Goal: Task Accomplishment & Management: Manage account settings

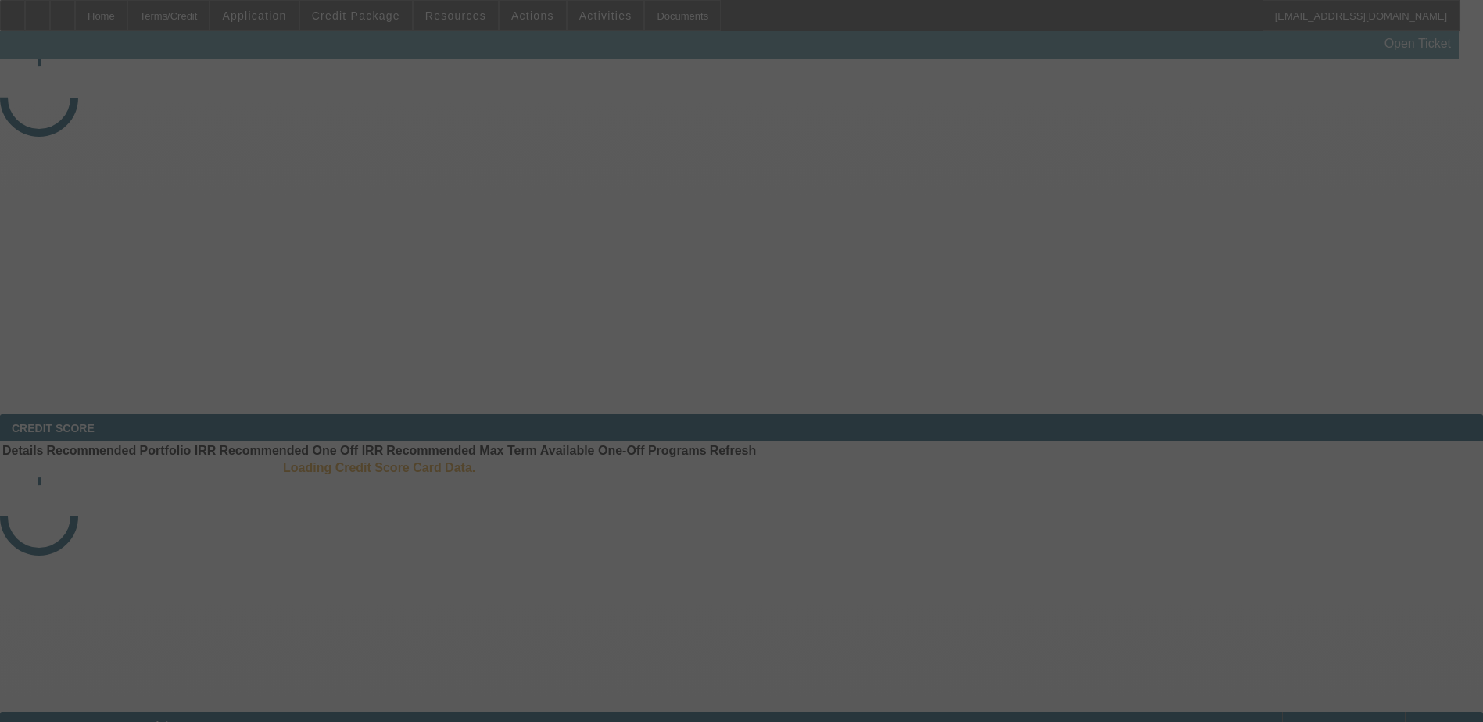
select select "4"
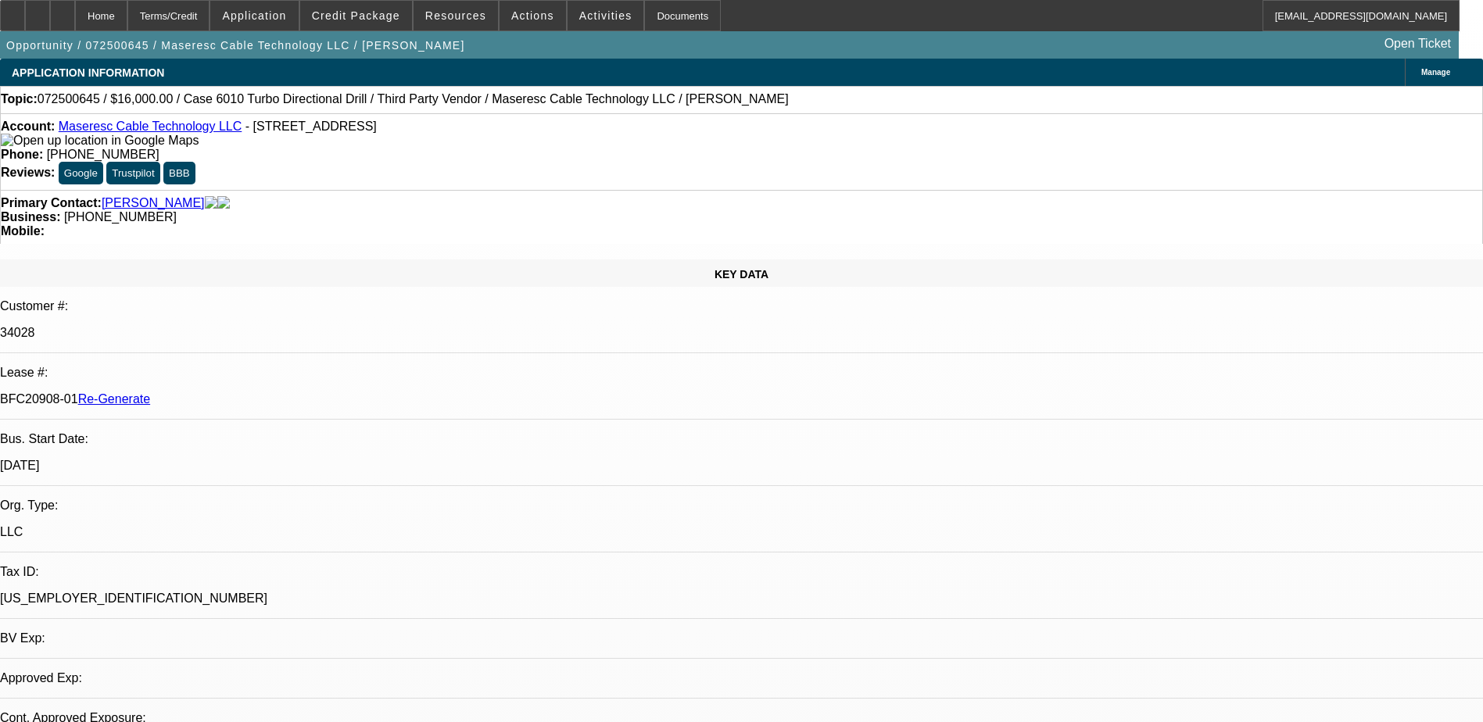
select select "0"
select select "2"
select select "0"
select select "1"
select select "2"
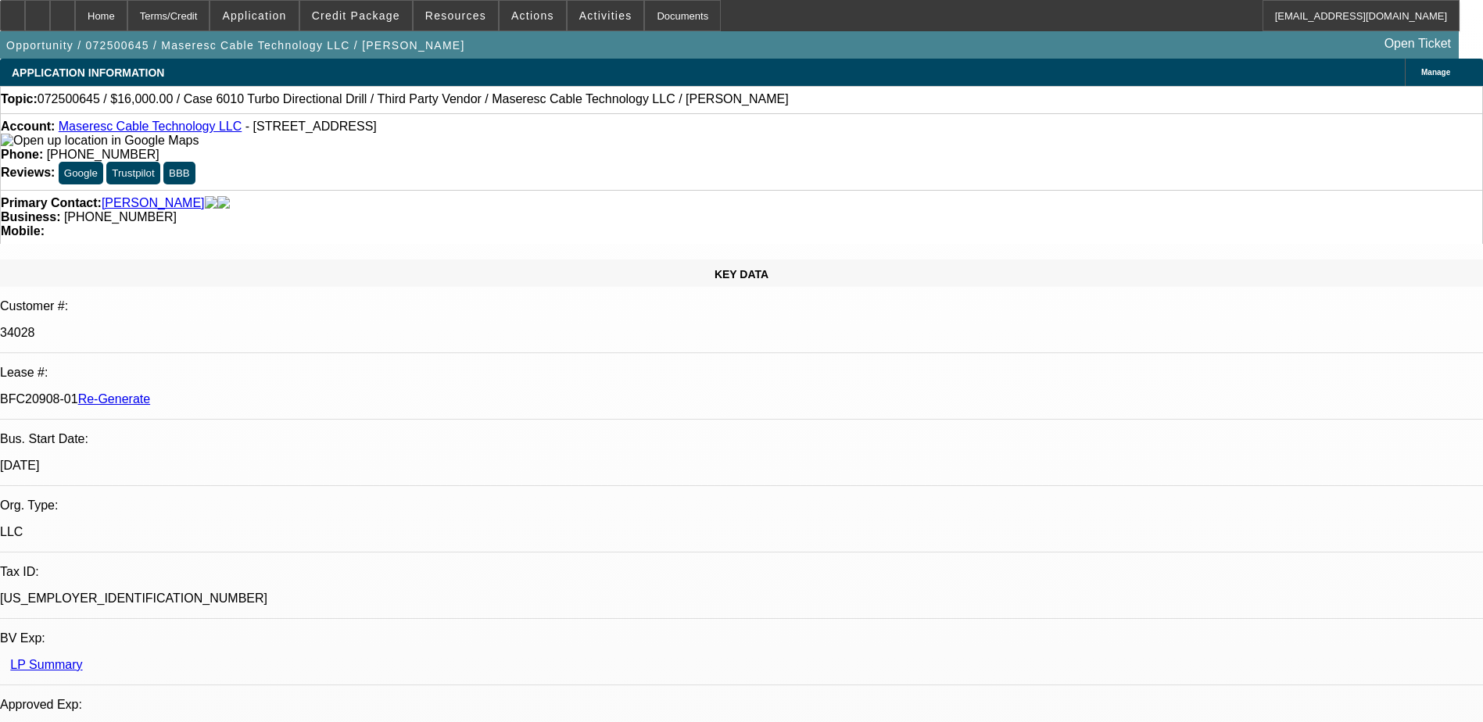
select select "6"
click at [658, 13] on div "Documents" at bounding box center [682, 15] width 77 height 31
drag, startPoint x: 189, startPoint y: 257, endPoint x: 207, endPoint y: 259, distance: 18.0
click at [207, 392] on div "BFC20908-01 Re-Generate" at bounding box center [741, 399] width 1483 height 14
drag, startPoint x: 207, startPoint y: 259, endPoint x: 247, endPoint y: 272, distance: 42.0
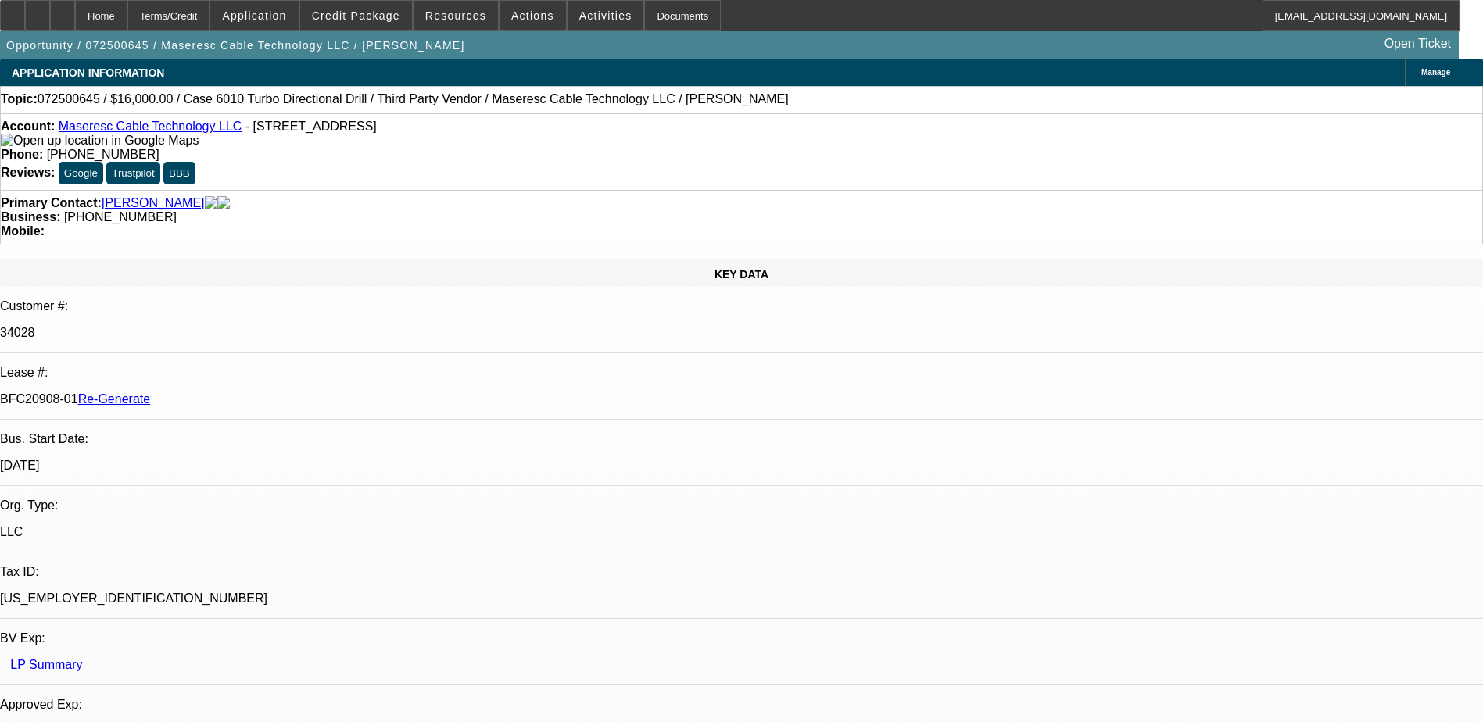
click at [247, 392] on div "BFC20908-01 Re-Generate" at bounding box center [741, 399] width 1483 height 14
copy p "BFC20908-01"
click at [523, 21] on span "Actions" at bounding box center [532, 15] width 43 height 13
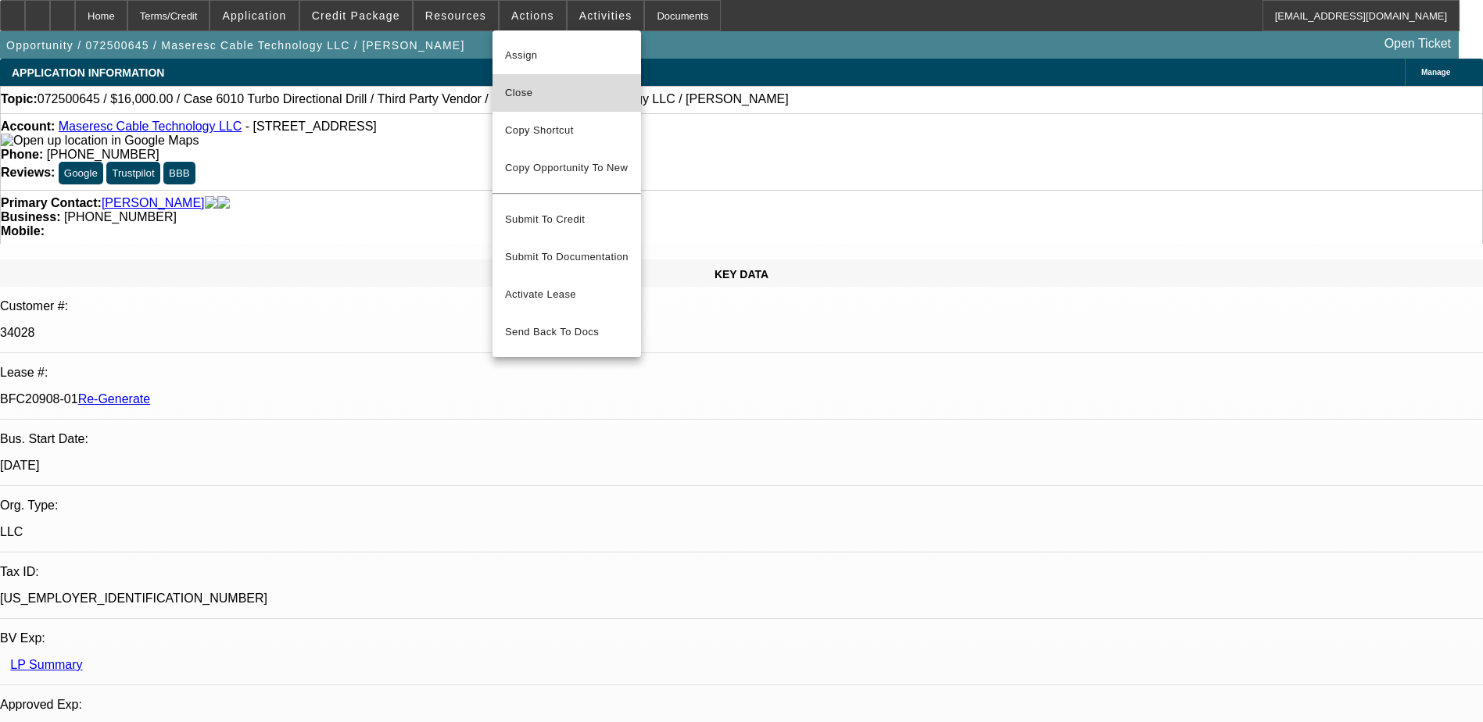
click at [536, 84] on span "Close" at bounding box center [567, 93] width 124 height 19
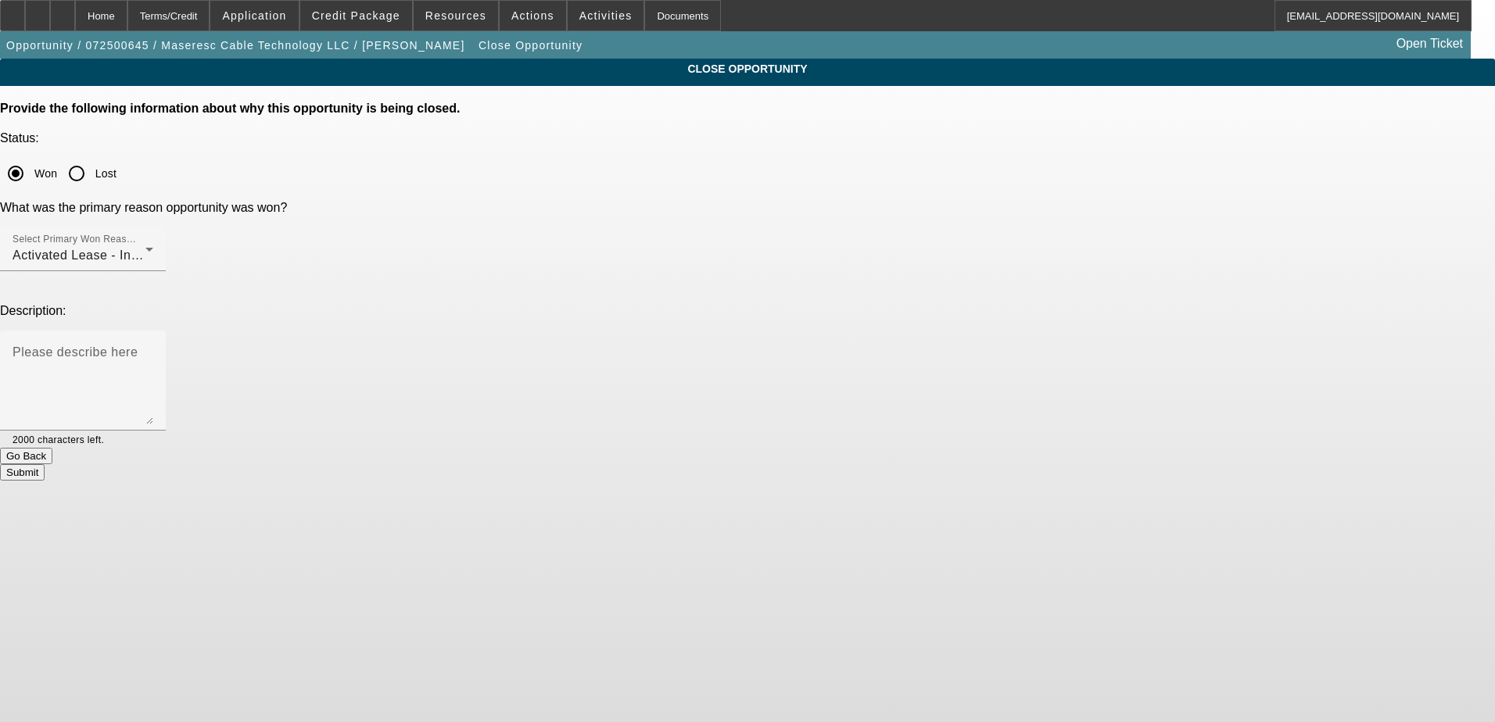
click at [45, 464] on button "Submit" at bounding box center [22, 472] width 45 height 16
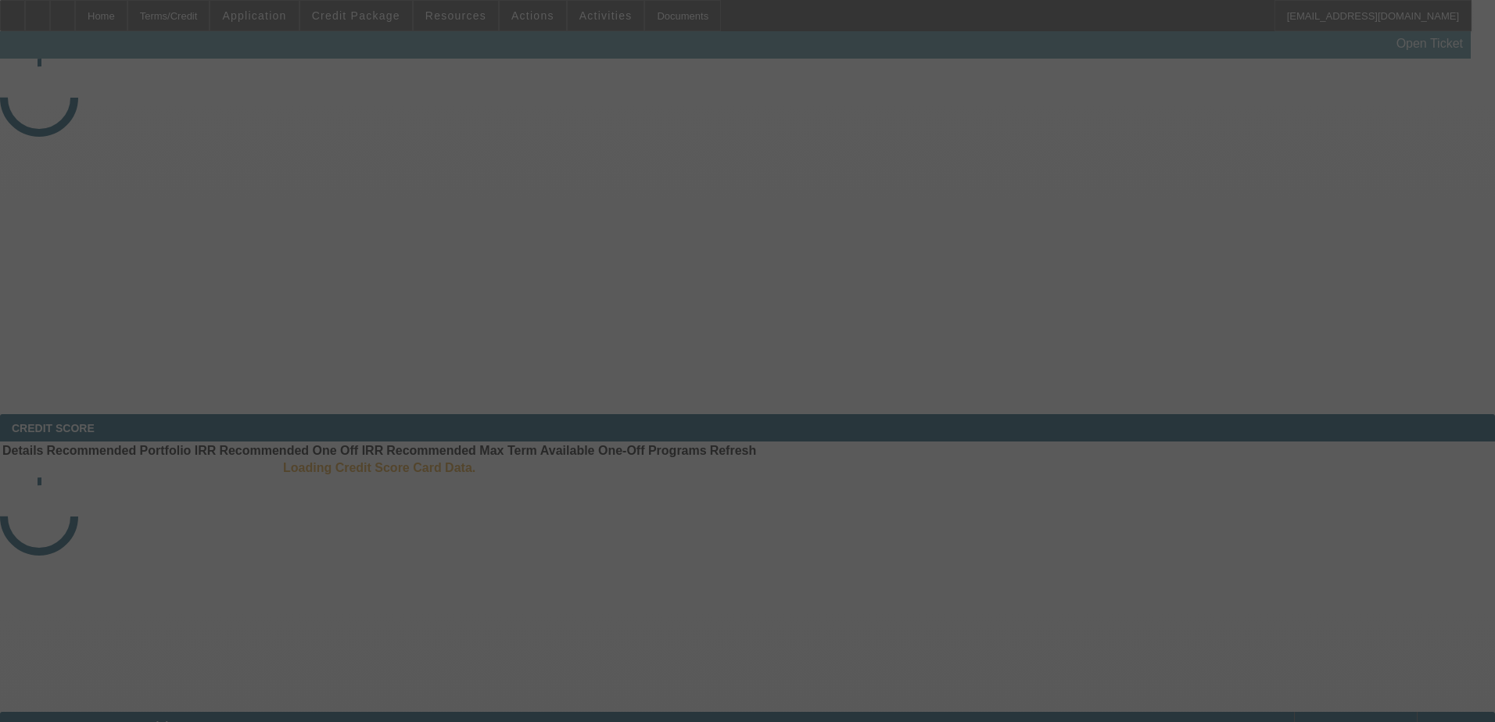
select select "4"
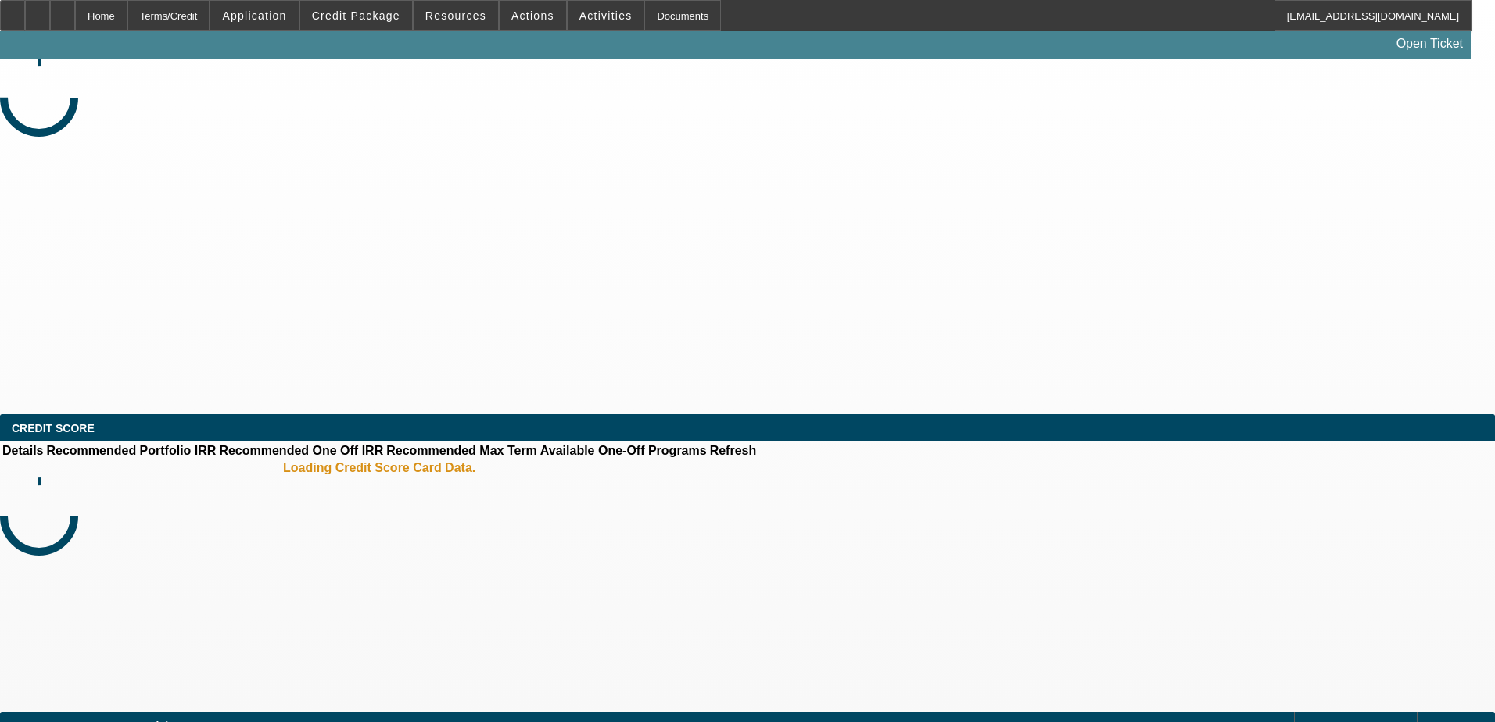
select select "0"
select select "2"
select select "0"
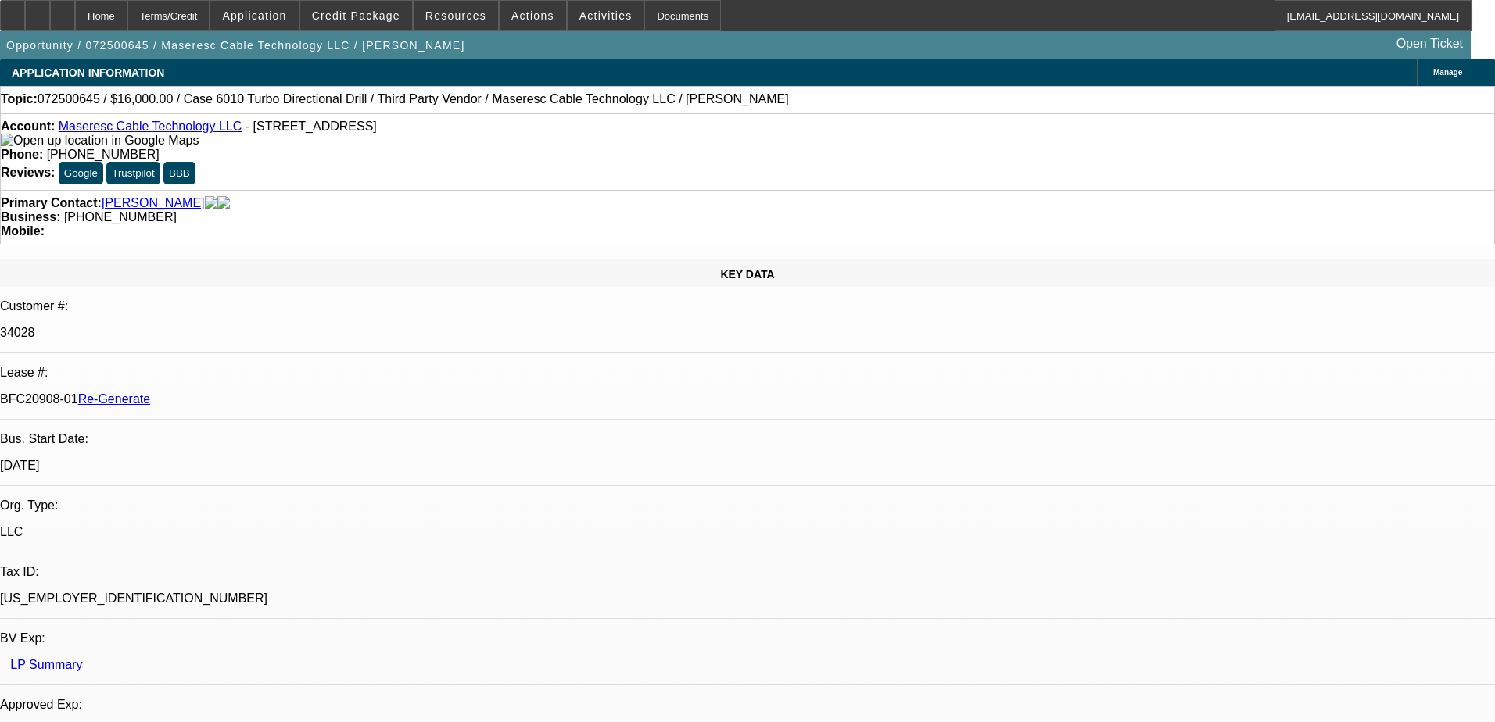
select select "1"
select select "2"
select select "6"
